Goal: Entertainment & Leisure: Consume media (video, audio)

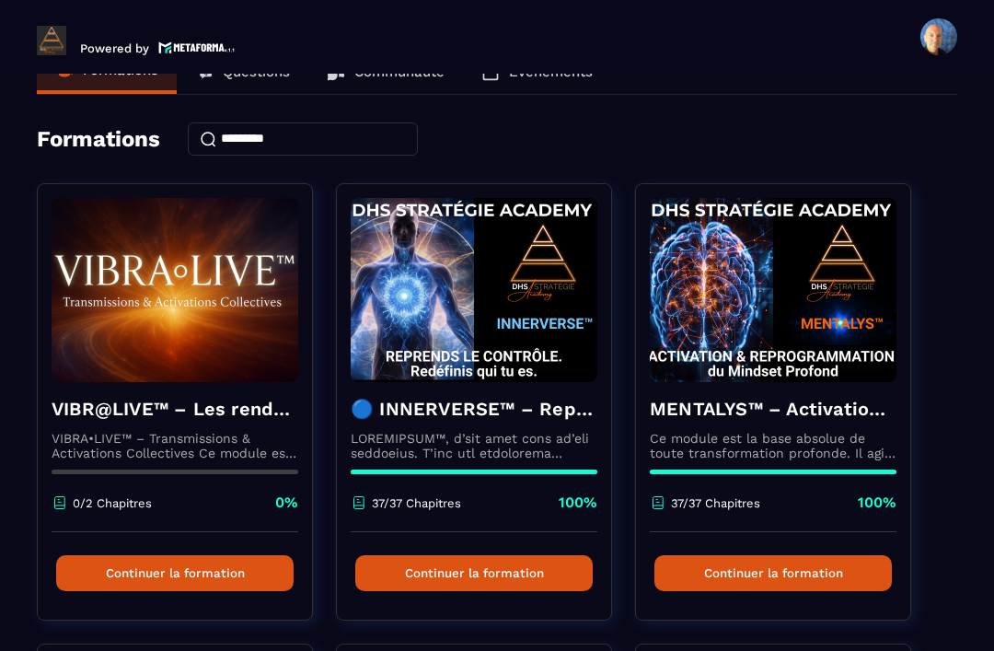
scroll to position [49, 0]
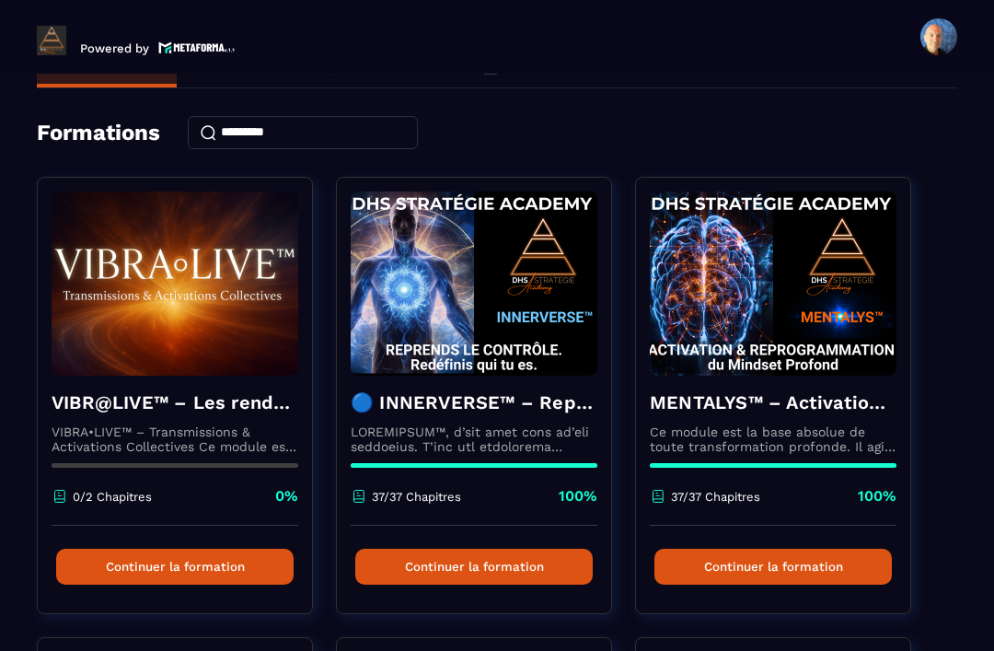
click at [532, 423] on div "🔵 INNERVERSE™ – Reprogrammation Quantique & Activation du Soi Réel 37/37 Chapit…" at bounding box center [474, 451] width 274 height 150
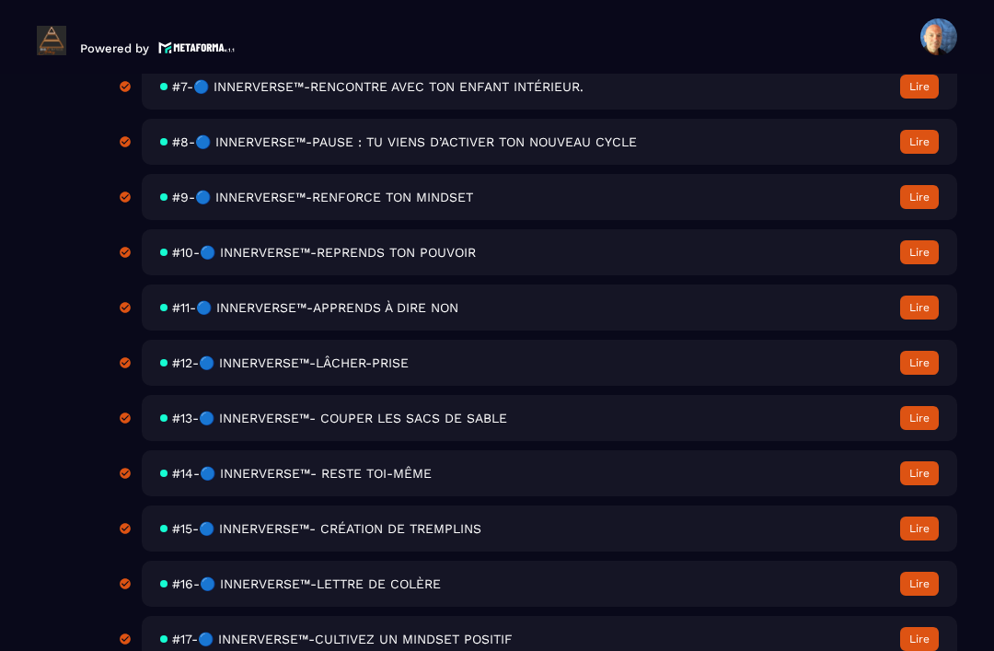
scroll to position [1033, 0]
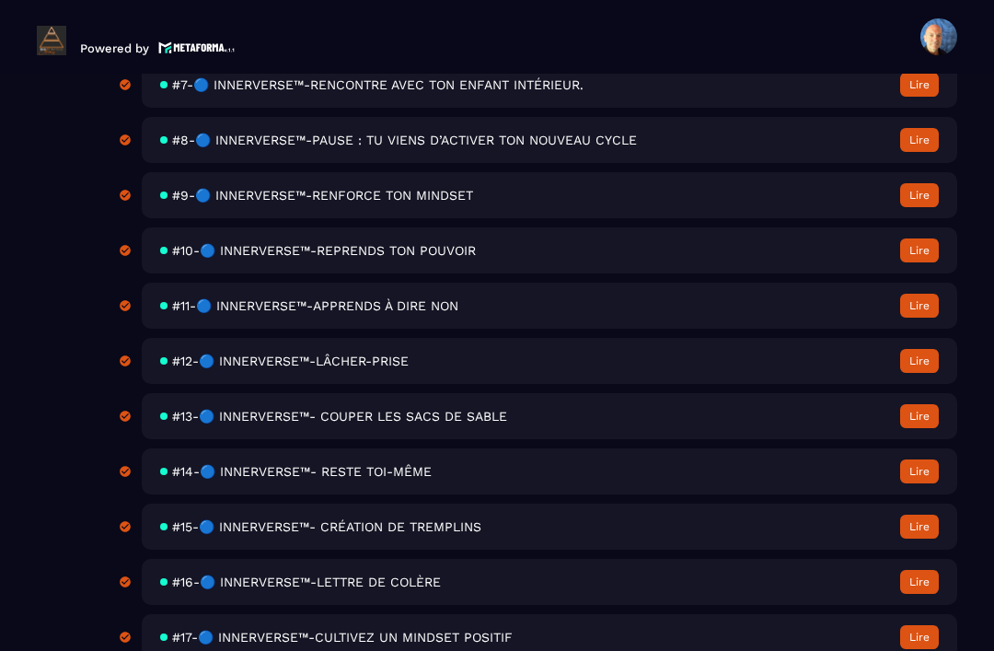
click at [500, 424] on span "#13-🔵 INNERVERSE™- COUPER LES SACS DE SABLE" at bounding box center [339, 416] width 335 height 15
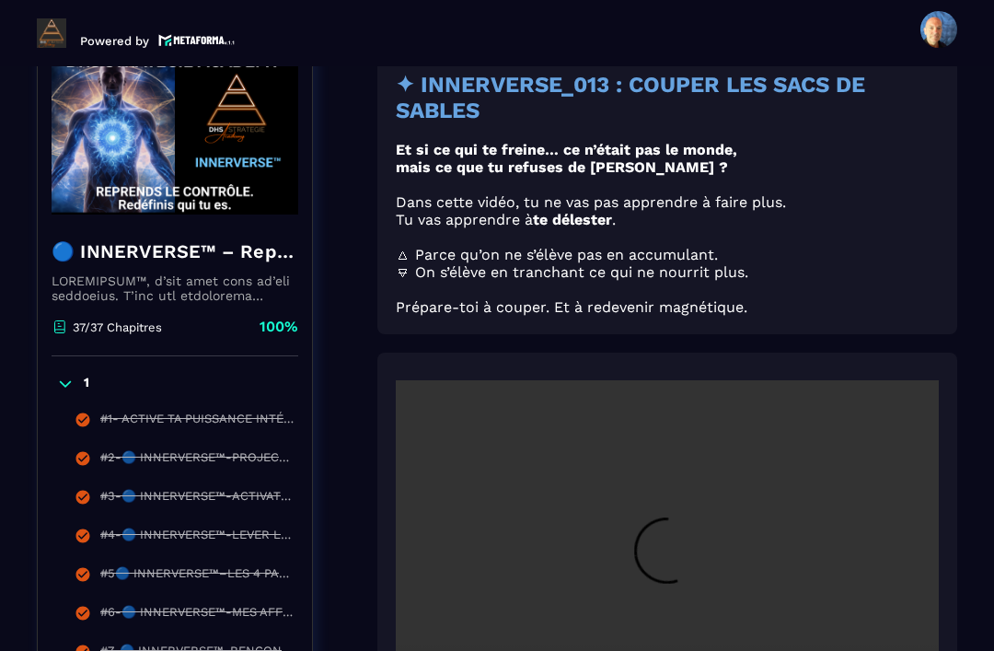
scroll to position [236, 0]
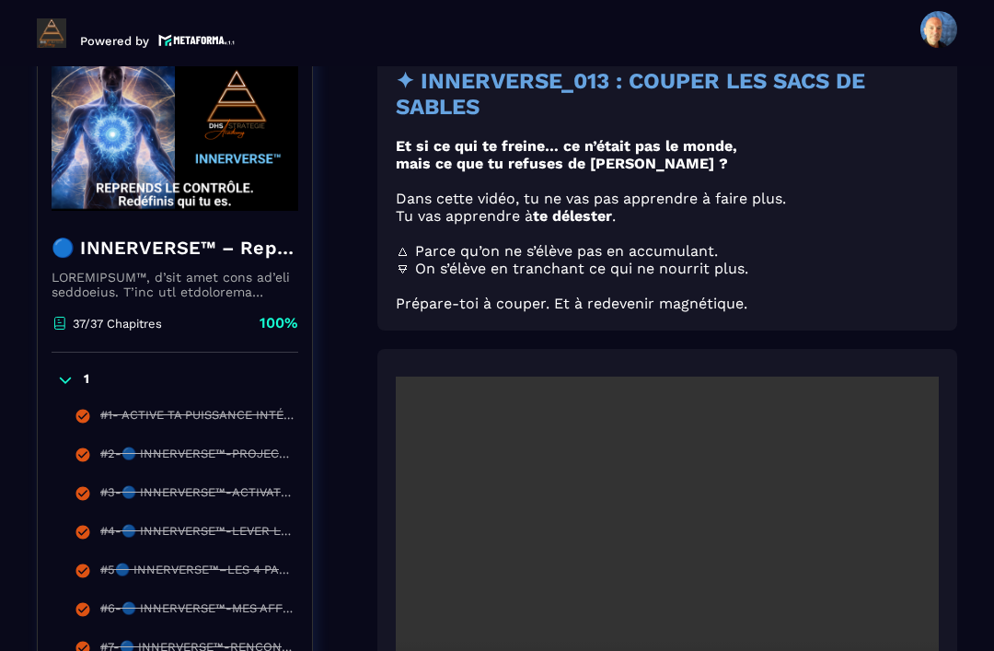
click at [661, 510] on video at bounding box center [667, 558] width 543 height 362
click at [698, 522] on video at bounding box center [667, 558] width 543 height 362
click at [668, 517] on video at bounding box center [667, 558] width 543 height 362
click at [668, 500] on video at bounding box center [667, 558] width 543 height 362
click at [743, 535] on video at bounding box center [667, 558] width 543 height 362
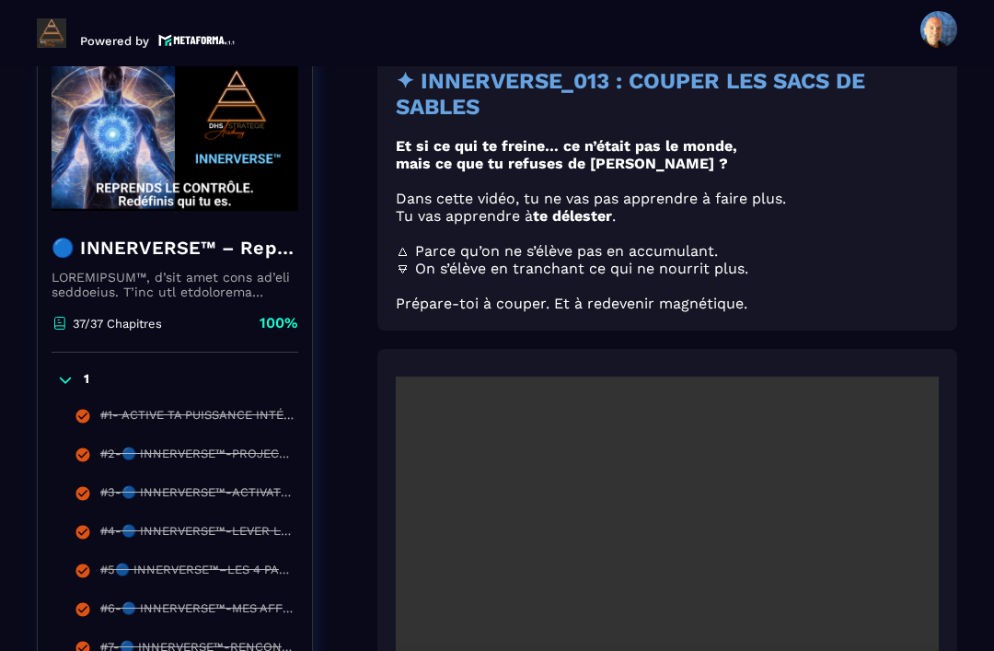
click at [670, 529] on video at bounding box center [667, 558] width 543 height 362
click at [672, 509] on video at bounding box center [667, 558] width 543 height 362
click at [676, 510] on video at bounding box center [667, 558] width 543 height 362
click at [672, 503] on video at bounding box center [667, 558] width 543 height 362
click at [738, 483] on video at bounding box center [667, 558] width 543 height 362
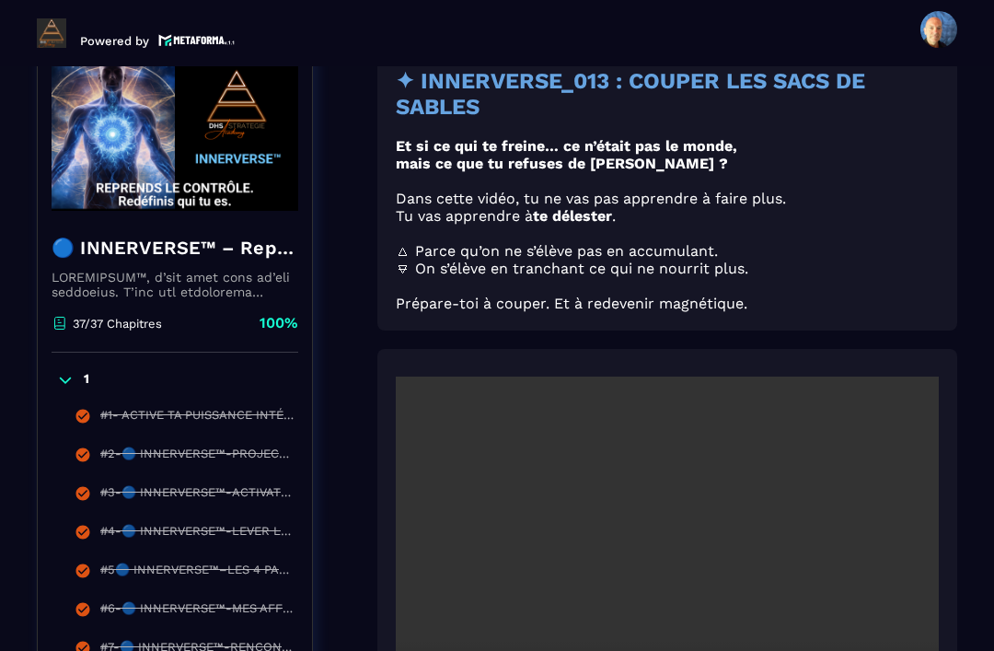
click at [669, 501] on video at bounding box center [667, 558] width 543 height 362
click at [674, 510] on video at bounding box center [667, 558] width 543 height 362
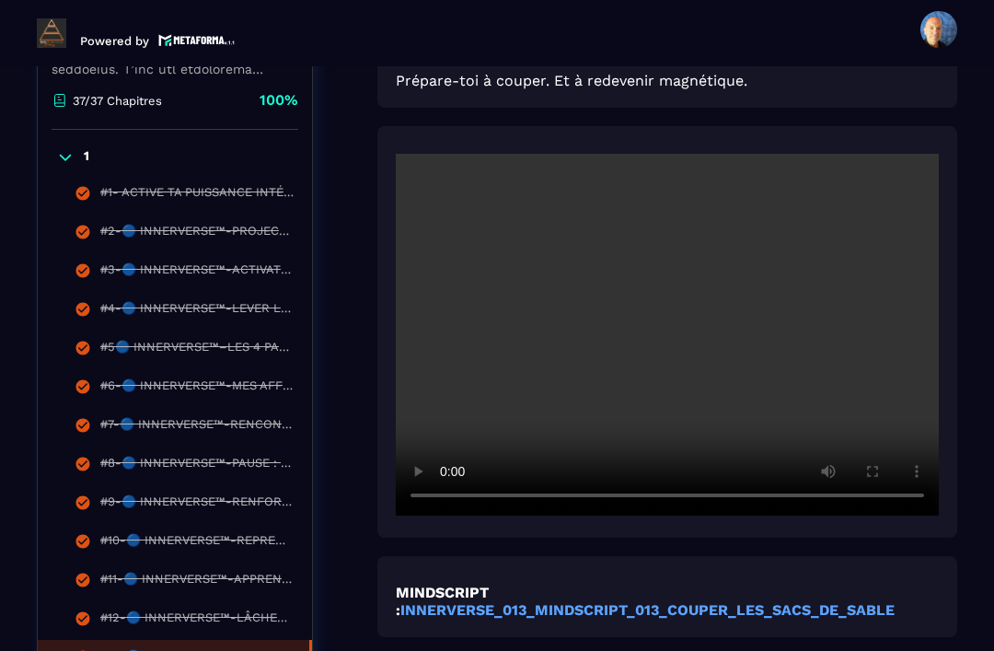
scroll to position [454, 0]
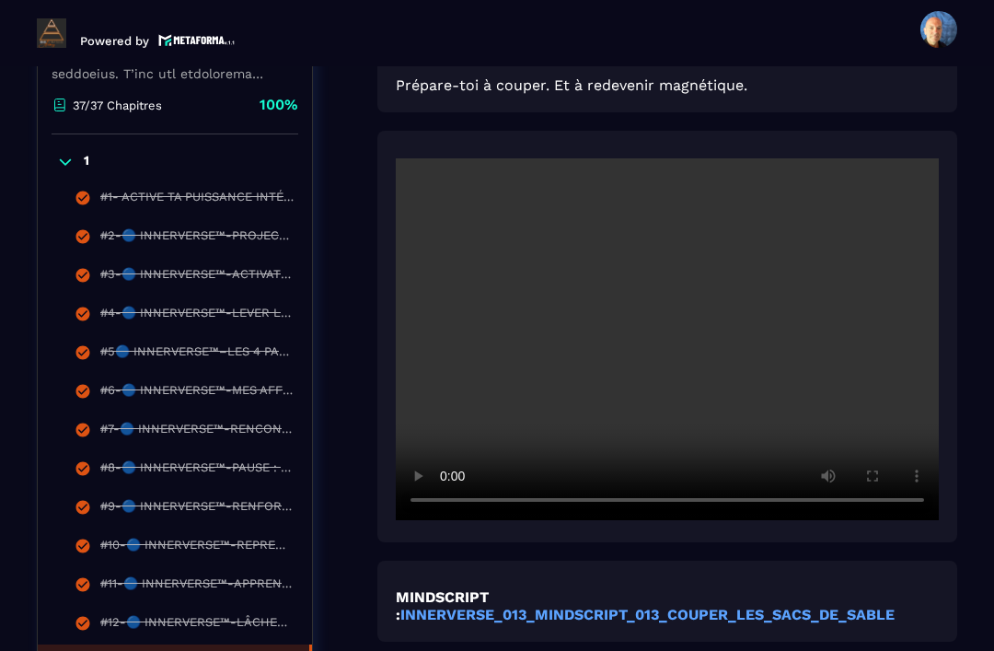
click at [687, 320] on video at bounding box center [667, 339] width 543 height 362
click at [657, 288] on video at bounding box center [667, 339] width 543 height 362
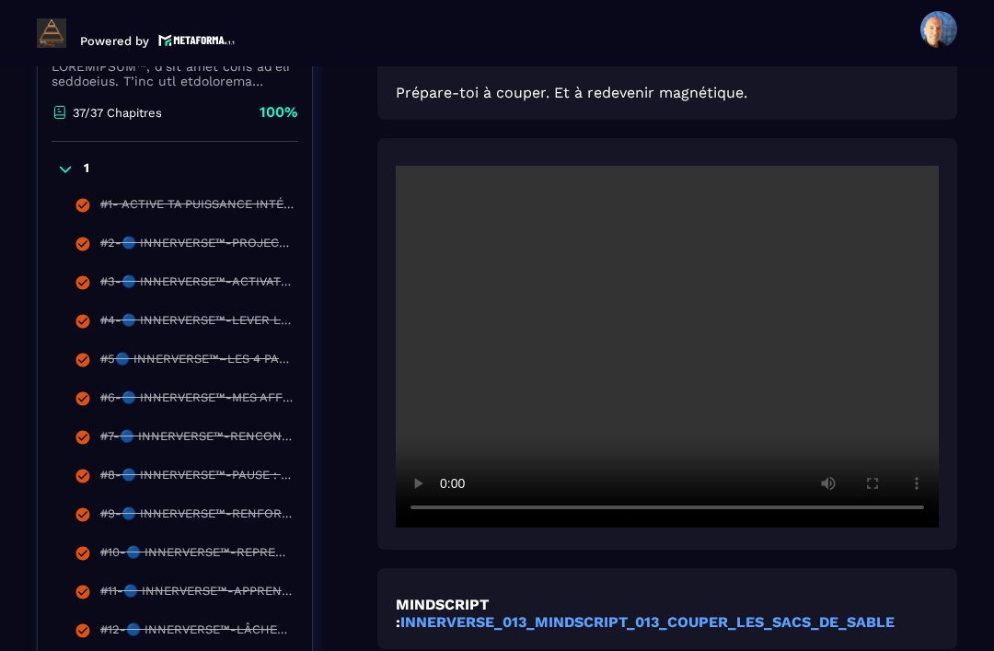
click at [664, 308] on video at bounding box center [667, 347] width 543 height 362
click at [677, 296] on video at bounding box center [667, 347] width 543 height 362
click at [668, 293] on video at bounding box center [667, 347] width 543 height 362
click at [666, 293] on video at bounding box center [667, 347] width 543 height 362
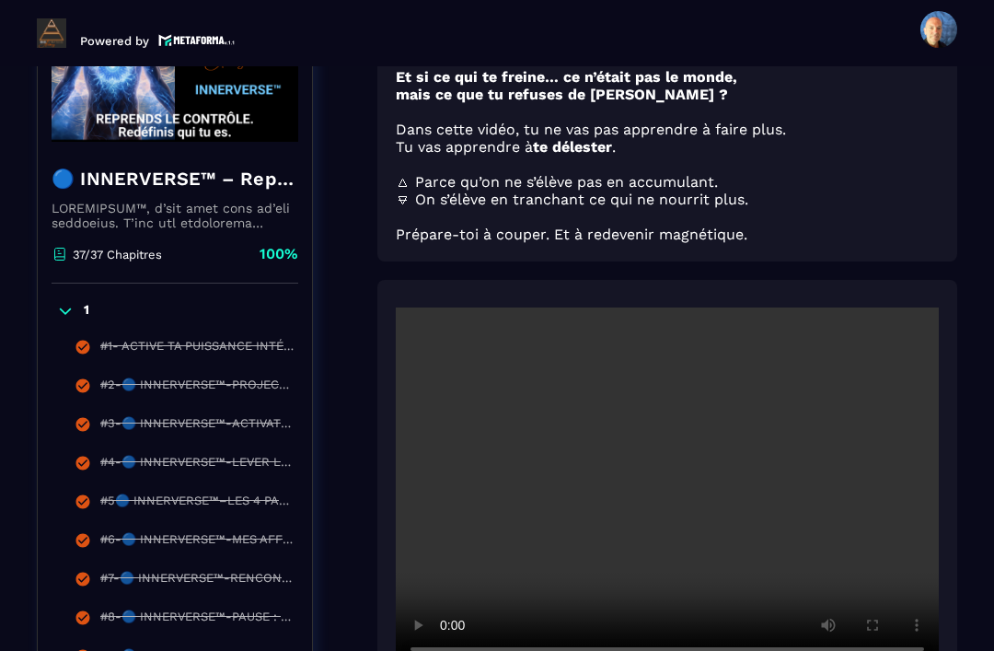
scroll to position [305, 0]
click at [938, 308] on video at bounding box center [667, 489] width 543 height 362
click at [933, 308] on video at bounding box center [667, 489] width 543 height 362
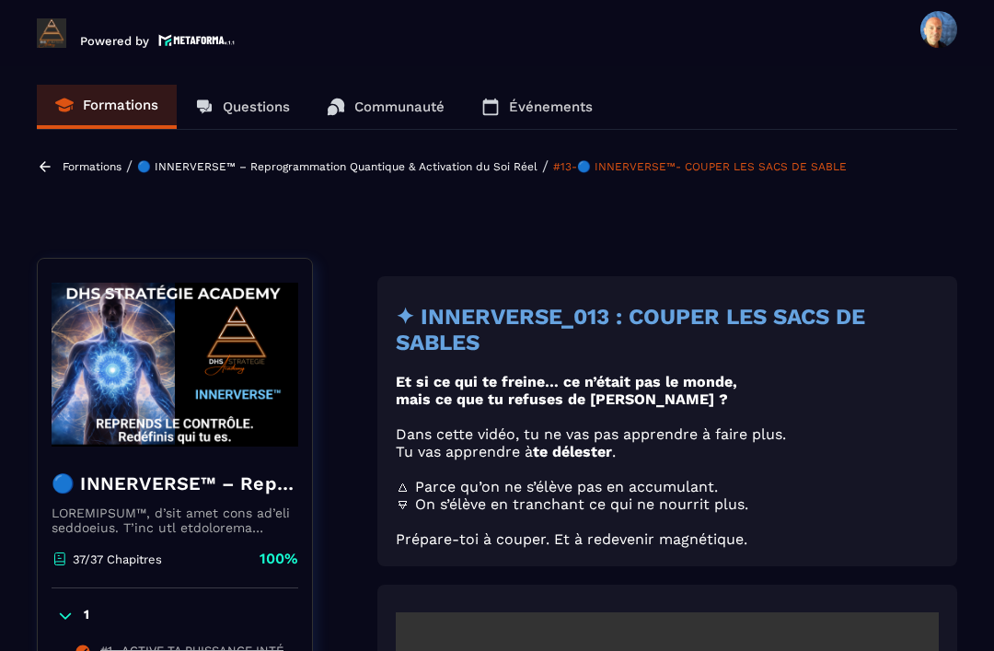
scroll to position [0, 0]
